Goal: Use online tool/utility: Utilize a website feature to perform a specific function

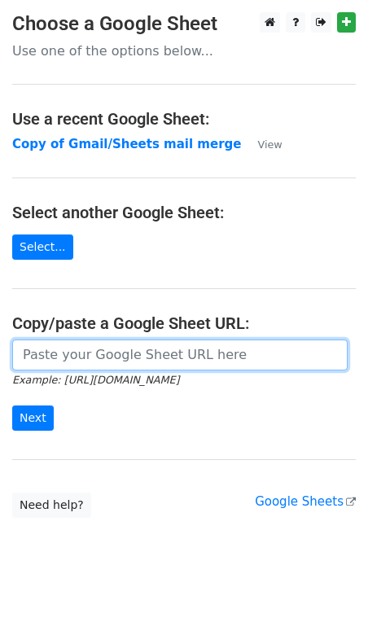
click at [80, 359] on input "url" at bounding box center [179, 354] width 335 height 31
type input "[URL][DOMAIN_NAME]"
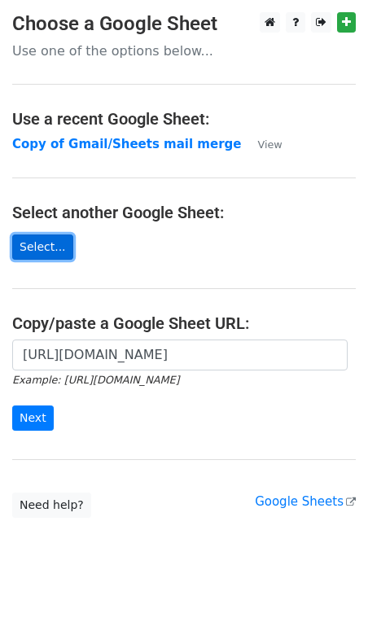
click at [52, 239] on link "Select..." at bounding box center [42, 246] width 61 height 25
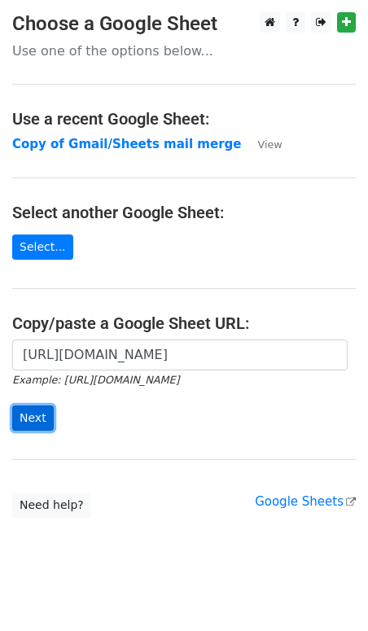
click at [33, 418] on input "Next" at bounding box center [33, 417] width 42 height 25
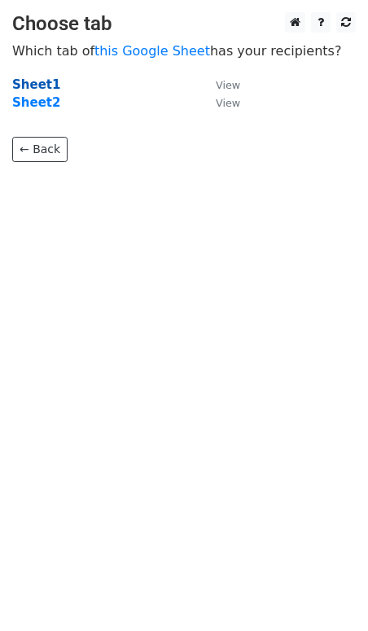
click at [41, 78] on strong "Sheet1" at bounding box center [36, 84] width 48 height 15
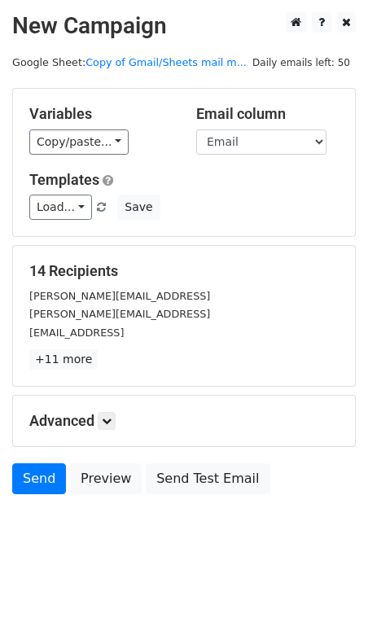
scroll to position [2, 0]
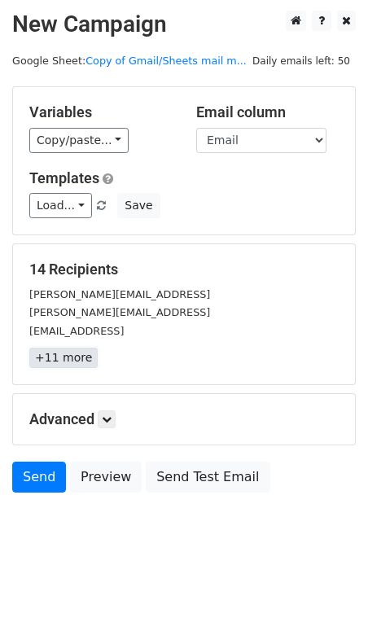
click at [72, 360] on link "+11 more" at bounding box center [63, 358] width 68 height 20
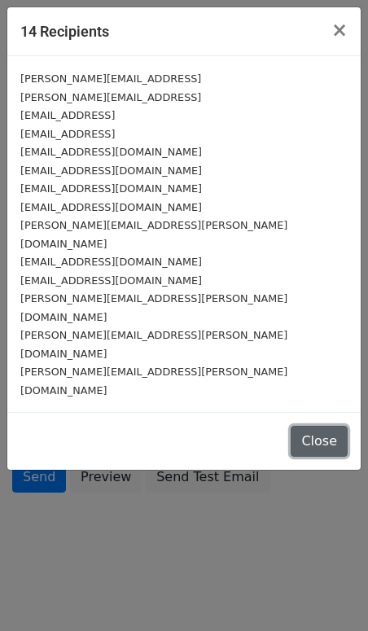
click at [327, 426] on button "Close" at bounding box center [319, 441] width 57 height 31
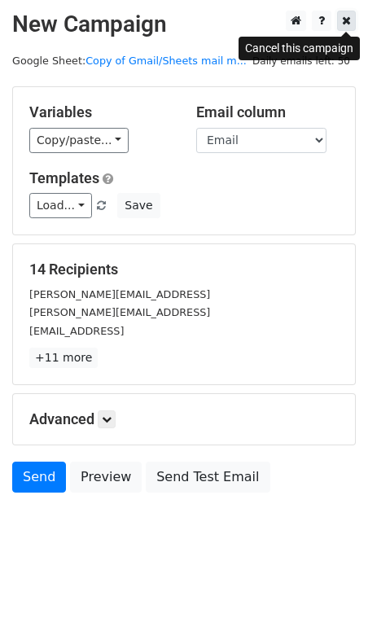
click at [350, 25] on icon at bounding box center [346, 20] width 9 height 11
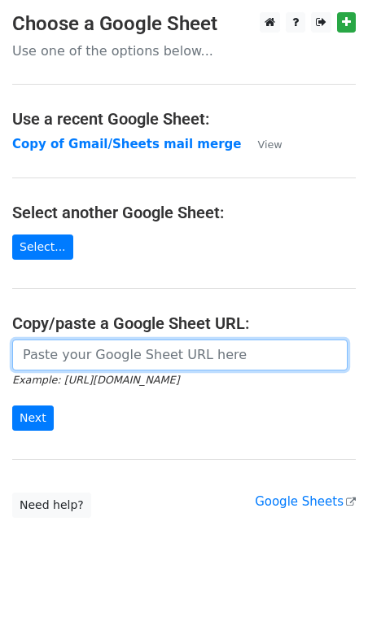
click at [97, 352] on input "url" at bounding box center [179, 354] width 335 height 31
type input "https://docs.google.com/spreadsheets/d/1ybbIjyPz1an0o7E-vwBCI0k67XoCnZBdwl8FpVm…"
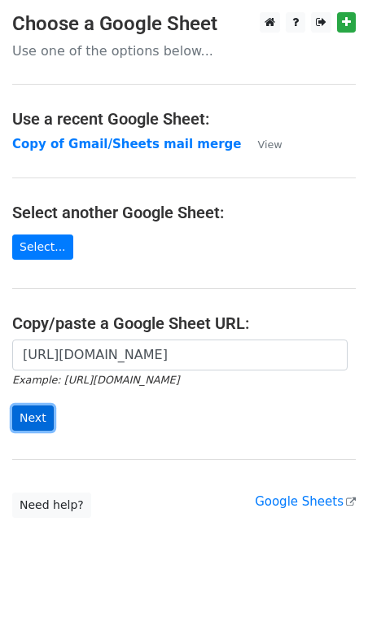
click at [30, 419] on input "Next" at bounding box center [33, 417] width 42 height 25
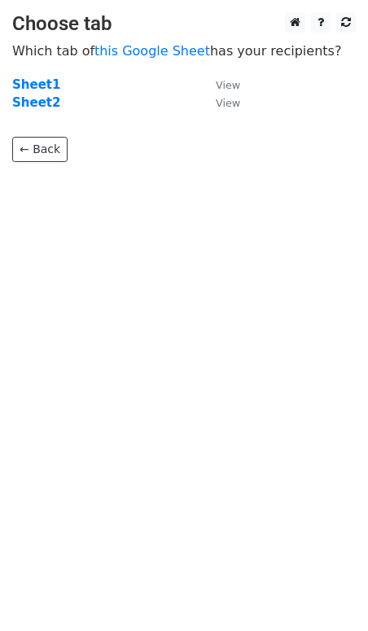
click at [39, 74] on main "Choose tab Which tab of this Google Sheet has your recipients? Sheet1 View Shee…" at bounding box center [184, 87] width 368 height 150
click at [36, 77] on strong "Sheet1" at bounding box center [36, 84] width 48 height 15
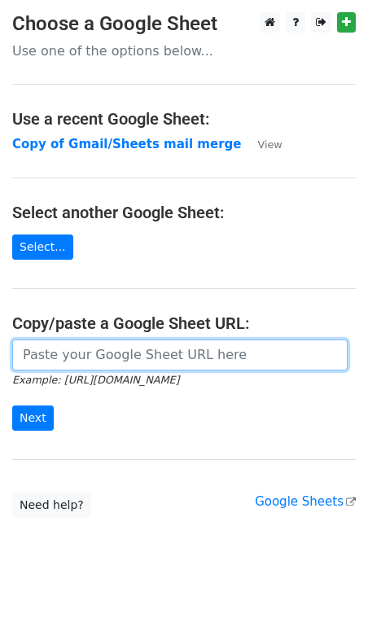
click at [57, 350] on input "url" at bounding box center [179, 354] width 335 height 31
type input "https://docs.google.com/spreadsheets/d/1ybbIjyPz1an0o7E-vwBCI0k67XoCnZBdwl8FpVm…"
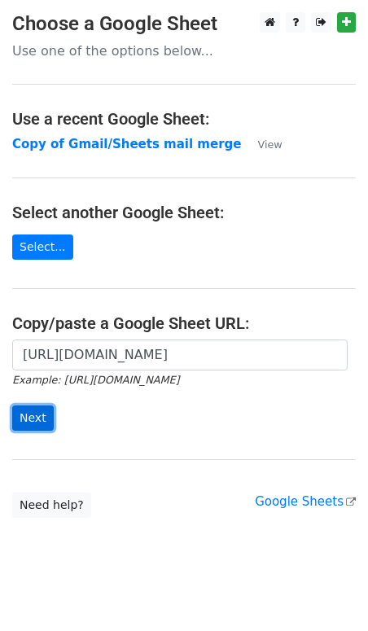
click at [39, 412] on input "Next" at bounding box center [33, 417] width 42 height 25
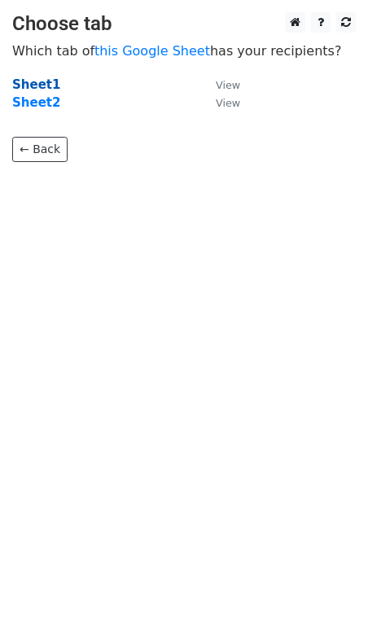
click at [26, 81] on strong "Sheet1" at bounding box center [36, 84] width 48 height 15
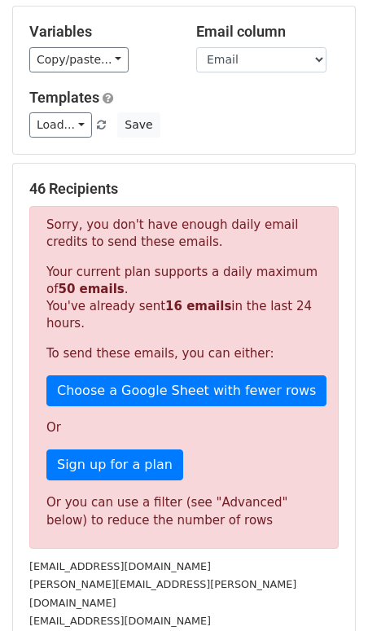
scroll to position [85, 0]
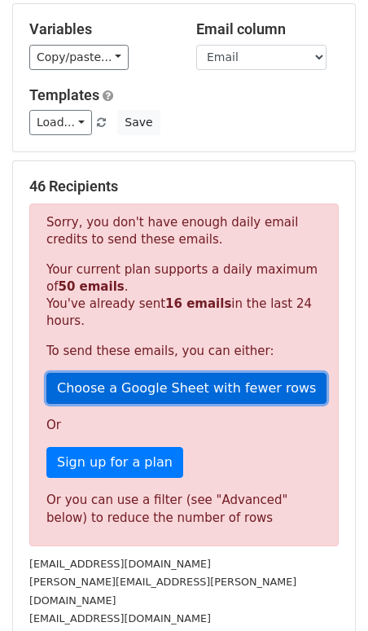
click at [154, 385] on link "Choose a Google Sheet with fewer rows" at bounding box center [186, 388] width 280 height 31
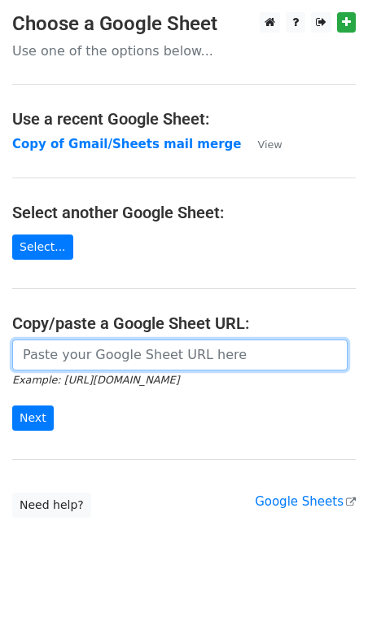
click at [124, 361] on input "url" at bounding box center [179, 354] width 335 height 31
type input "https://docs.google.com/spreadsheets/d/1ybbIjyPz1an0o7E-vwBCI0k67XoCnZBdwl8FpVm…"
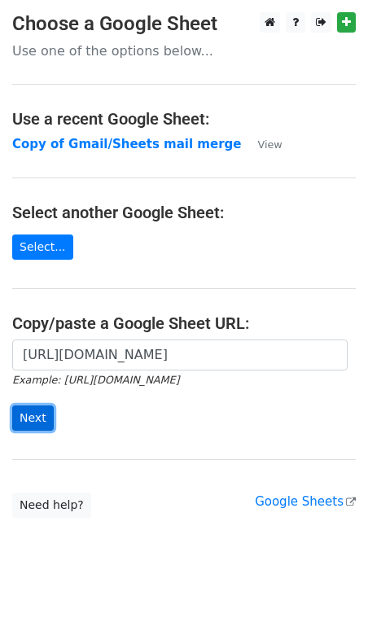
click at [46, 406] on input "Next" at bounding box center [33, 417] width 42 height 25
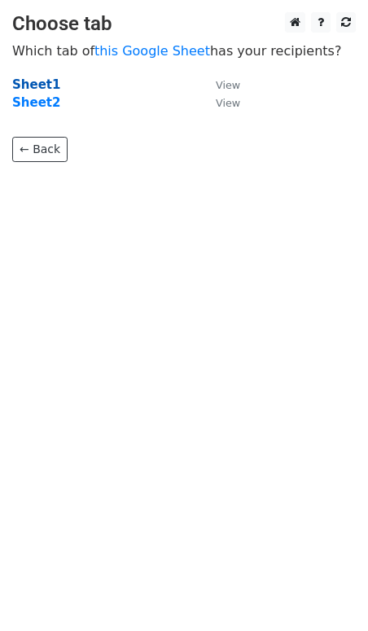
click at [34, 87] on strong "Sheet1" at bounding box center [36, 84] width 48 height 15
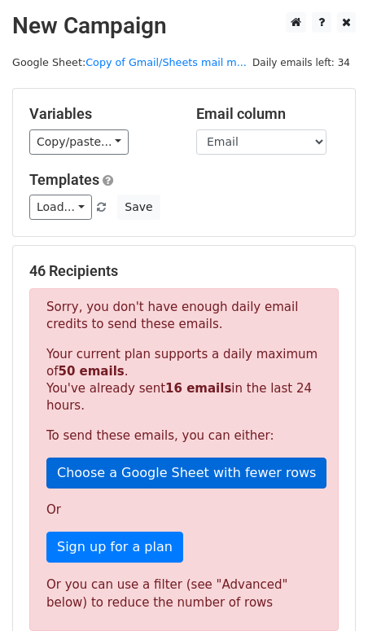
scroll to position [15, 0]
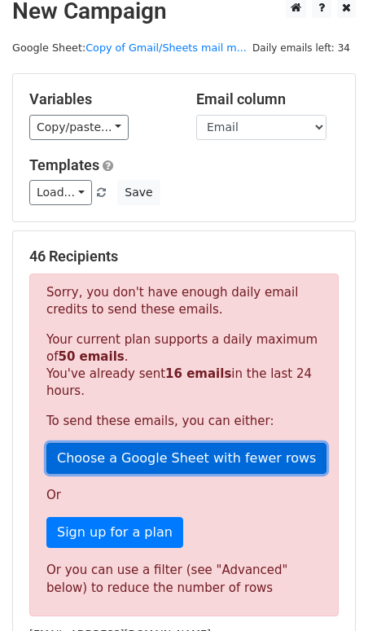
click at [166, 457] on link "Choose a Google Sheet with fewer rows" at bounding box center [186, 458] width 280 height 31
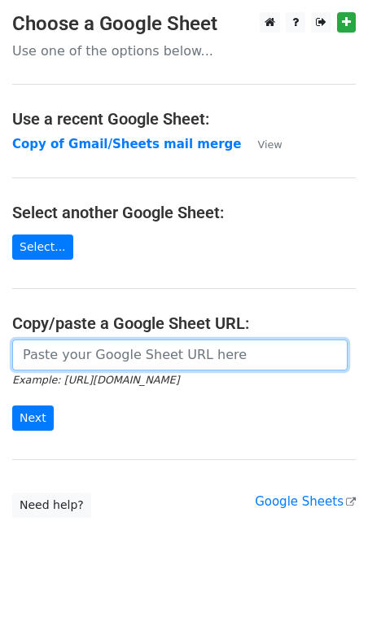
click at [113, 353] on input "url" at bounding box center [179, 354] width 335 height 31
type input "[URL][DOMAIN_NAME]"
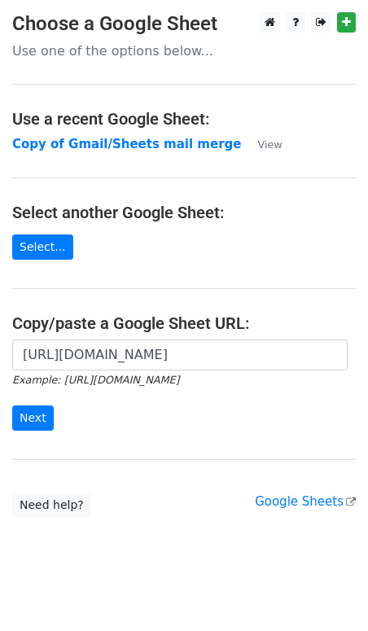
click at [40, 404] on form "https://docs.google.com/spreadsheets/d/1ybbIjyPz1an0o7E-vwBCI0k67XoCnZBdwl8FpVm…" at bounding box center [183, 384] width 343 height 91
click at [40, 412] on input "Next" at bounding box center [33, 417] width 42 height 25
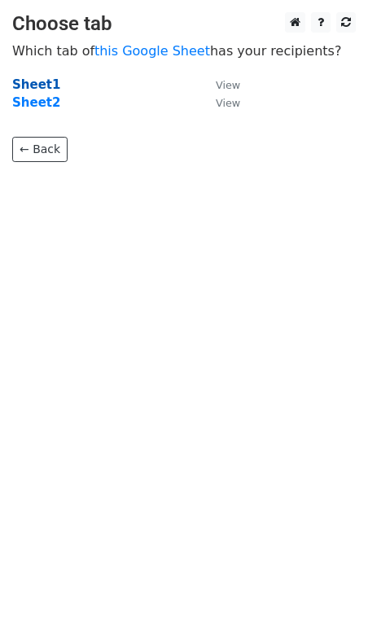
click at [30, 80] on strong "Sheet1" at bounding box center [36, 84] width 48 height 15
